Goal: Task Accomplishment & Management: Manage account settings

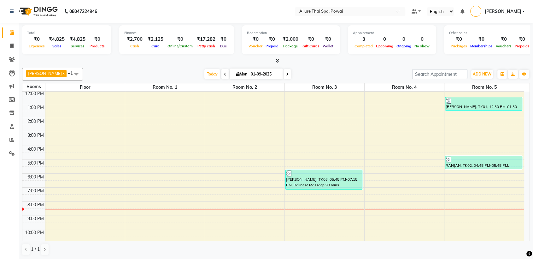
scroll to position [58, 0]
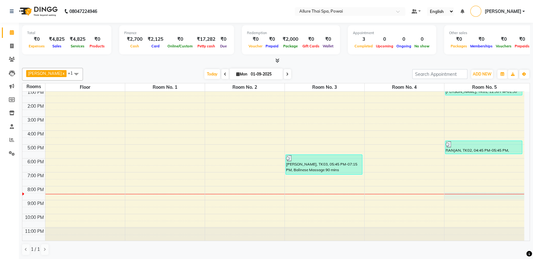
click at [468, 197] on div "9:00 AM 10:00 AM 11:00 AM 12:00 PM 1:00 PM 2:00 PM 3:00 PM 4:00 PM 5:00 PM 6:00…" at bounding box center [273, 137] width 502 height 208
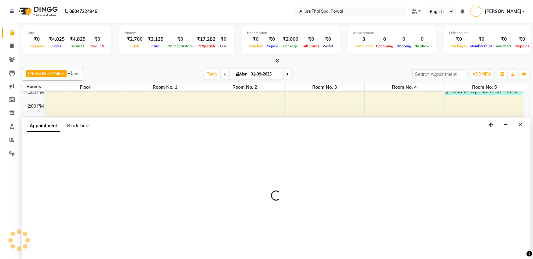
scroll to position [0, 0]
select select "1230"
select select "tentative"
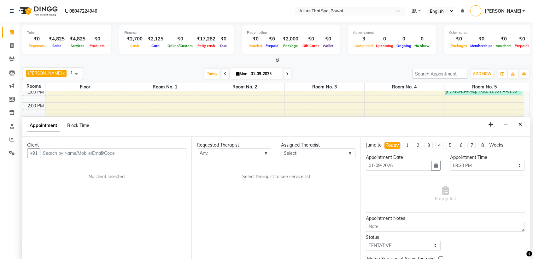
click at [139, 149] on input "text" at bounding box center [113, 153] width 146 height 10
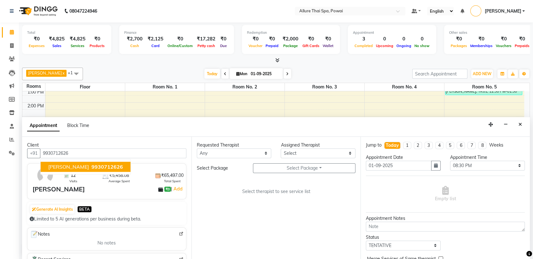
click at [92, 165] on span "9930712626" at bounding box center [107, 166] width 32 height 6
type input "9930712626"
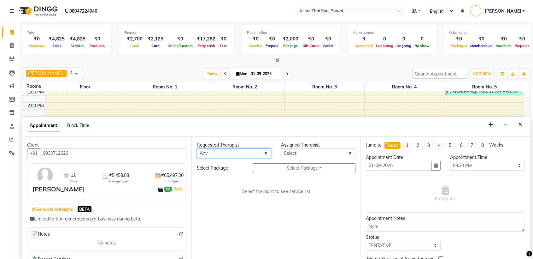
click at [213, 153] on select "Any AKOK Allure Thai Appointment [PERSON_NAME] CHEM [PERSON_NAME] HRIATI [DEMOG…" at bounding box center [234, 153] width 75 height 10
select select "62482"
click at [197, 148] on select "Any AKOK Allure Thai Appointment [PERSON_NAME] CHEM [PERSON_NAME] HRIATI [DEMOG…" at bounding box center [234, 153] width 75 height 10
select select "62482"
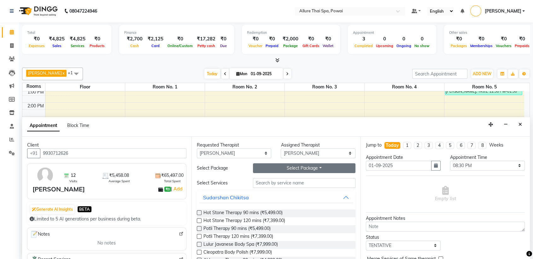
click at [270, 165] on button "Select Package Toggle Dropdown" at bounding box center [304, 168] width 103 height 10
click at [272, 177] on li "Western Massage 16HR+2HR" at bounding box center [293, 180] width 81 height 9
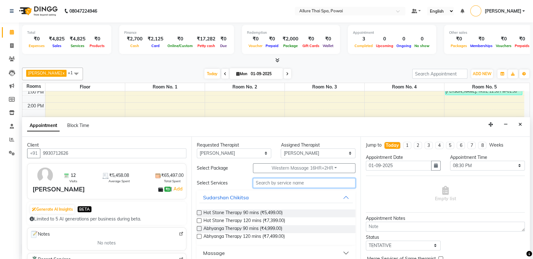
click at [276, 182] on input "text" at bounding box center [304, 183] width 103 height 10
type input "[GEOGRAPHIC_DATA]"
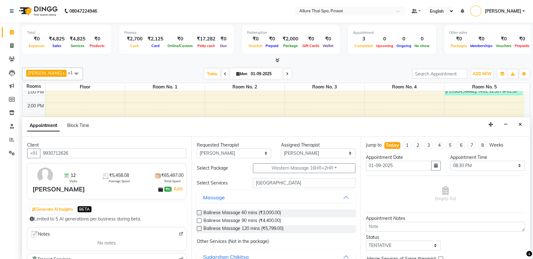
click at [199, 219] on label at bounding box center [199, 220] width 5 height 5
click at [199, 219] on input "checkbox" at bounding box center [199, 221] width 4 height 4
checkbox input "true"
select select "4279"
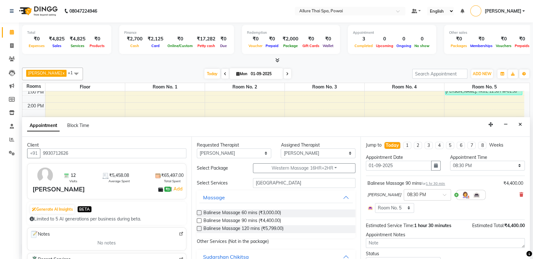
checkbox input "false"
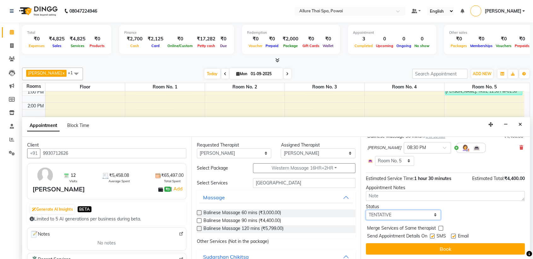
click at [393, 214] on select "Select TENTATIVE CONFIRM CHECK-IN UPCOMING" at bounding box center [403, 215] width 75 height 10
select select "confirm booking"
click at [366, 210] on select "Select TENTATIVE CONFIRM CHECK-IN UPCOMING" at bounding box center [403, 215] width 75 height 10
click at [433, 236] on label at bounding box center [432, 235] width 5 height 5
click at [433, 236] on input "checkbox" at bounding box center [432, 236] width 4 height 4
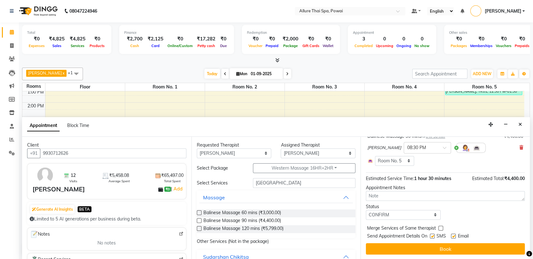
checkbox input "false"
click at [454, 235] on label at bounding box center [453, 235] width 5 height 5
click at [454, 235] on input "checkbox" at bounding box center [453, 236] width 4 height 4
checkbox input "false"
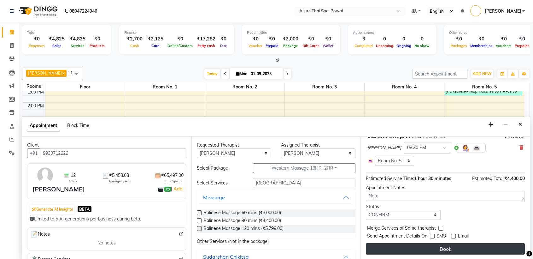
click at [443, 247] on button "Book" at bounding box center [445, 248] width 159 height 11
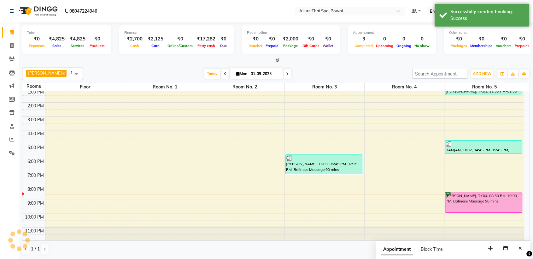
scroll to position [0, 0]
click at [467, 198] on div "[PERSON_NAME], TK04, 08:30 PM-10:00 PM, Balinese Massage 90 mins" at bounding box center [483, 202] width 76 height 20
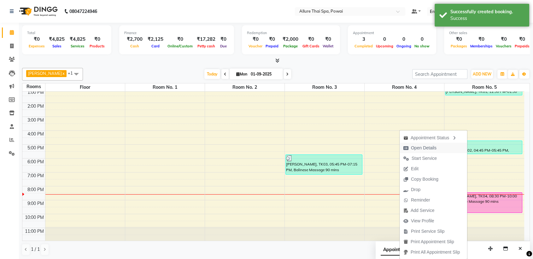
click at [422, 149] on span "Open Details" at bounding box center [424, 147] width 26 height 7
select select "6"
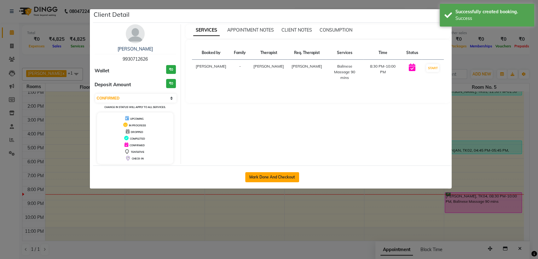
click at [277, 180] on button "Mark Done And Checkout" at bounding box center [272, 177] width 54 height 10
select select "service"
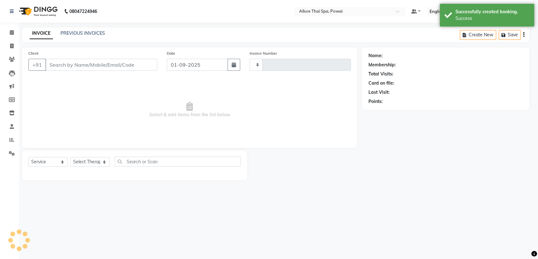
type input "1427"
select select "6686"
type input "9930712626"
select select "62482"
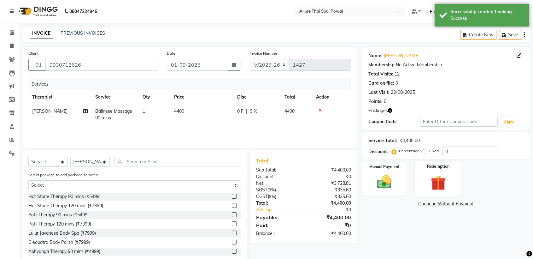
click at [435, 178] on img at bounding box center [438, 182] width 25 height 19
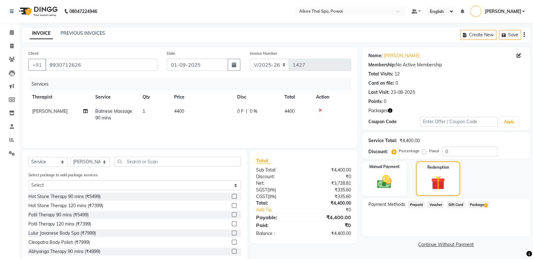
click at [474, 206] on span "Package 1" at bounding box center [479, 204] width 22 height 7
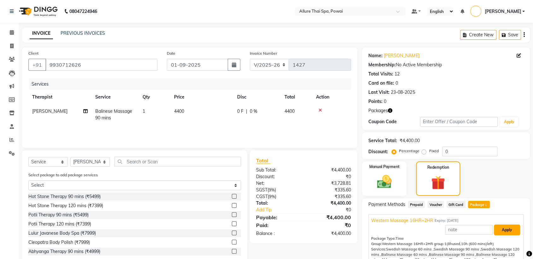
click at [500, 232] on button "Apply" at bounding box center [507, 229] width 26 height 11
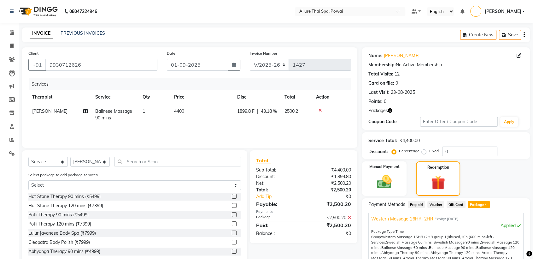
scroll to position [69, 0]
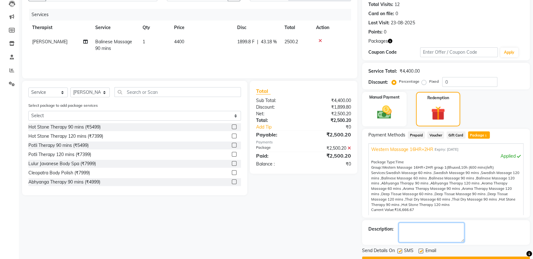
click at [432, 236] on textarea at bounding box center [432, 232] width 66 height 20
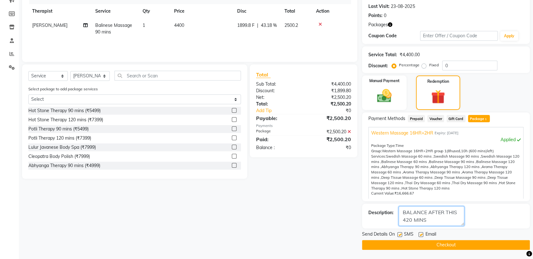
type textarea "BALANCE AFTER THIS 420 MINS"
click at [421, 236] on label at bounding box center [420, 234] width 5 height 5
click at [421, 236] on input "checkbox" at bounding box center [420, 234] width 4 height 4
checkbox input "false"
click at [399, 234] on label at bounding box center [399, 234] width 5 height 5
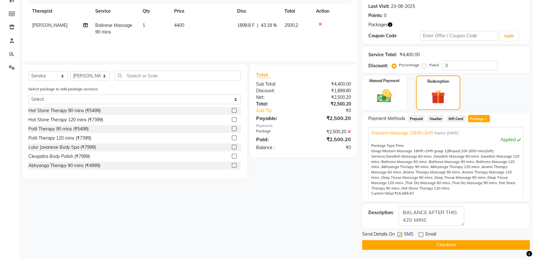
click at [399, 234] on input "checkbox" at bounding box center [399, 234] width 4 height 4
checkbox input "false"
click at [446, 245] on button "Checkout" at bounding box center [446, 245] width 168 height 10
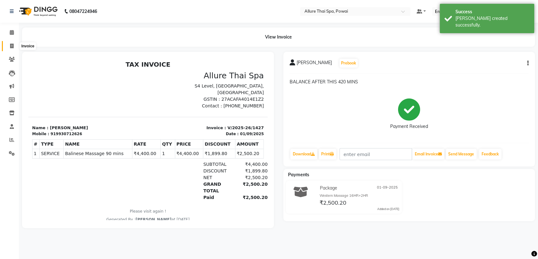
click at [13, 47] on icon at bounding box center [11, 46] width 3 height 5
select select "6686"
select select "service"
